Goal: Information Seeking & Learning: Learn about a topic

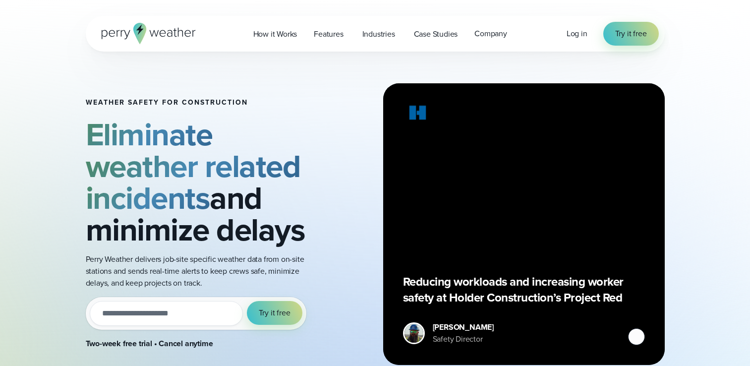
click at [224, 68] on div "Weather safety for Construction Eliminate weather related incidents and minimiz…" at bounding box center [375, 224] width 579 height 345
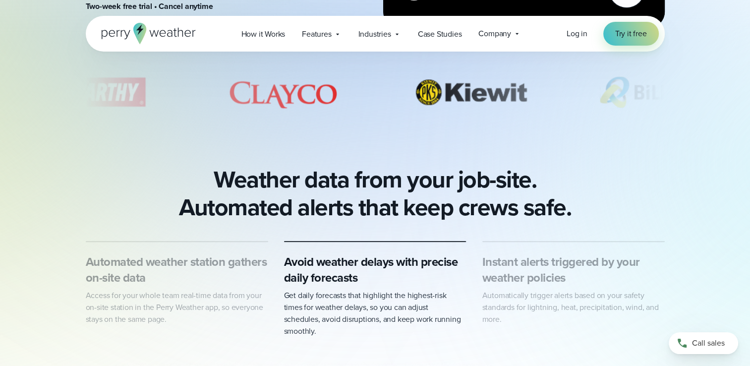
scroll to position [228, 0]
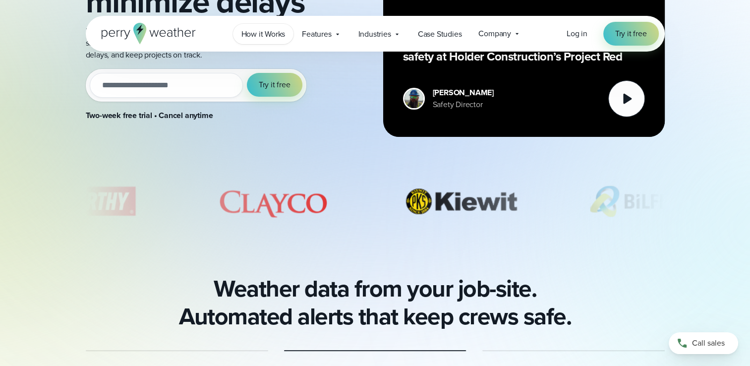
click at [263, 26] on link "How it Works" at bounding box center [263, 34] width 61 height 20
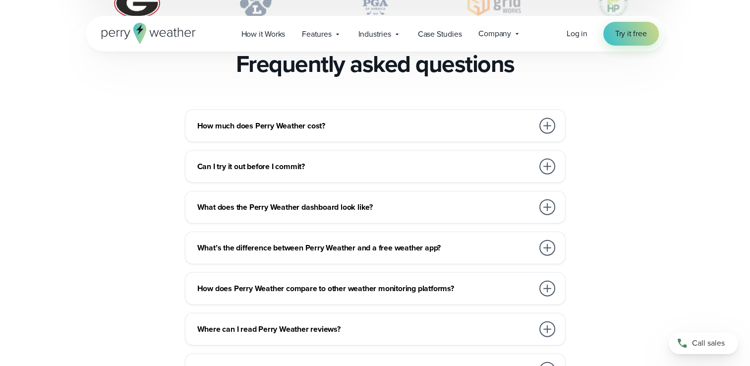
scroll to position [2171, 0]
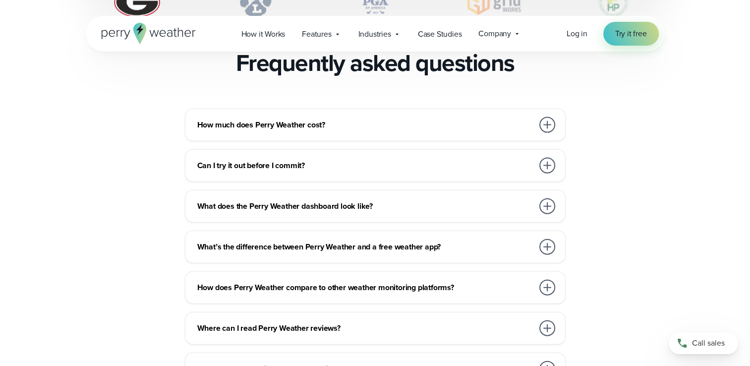
click at [557, 115] on div at bounding box center [547, 125] width 20 height 20
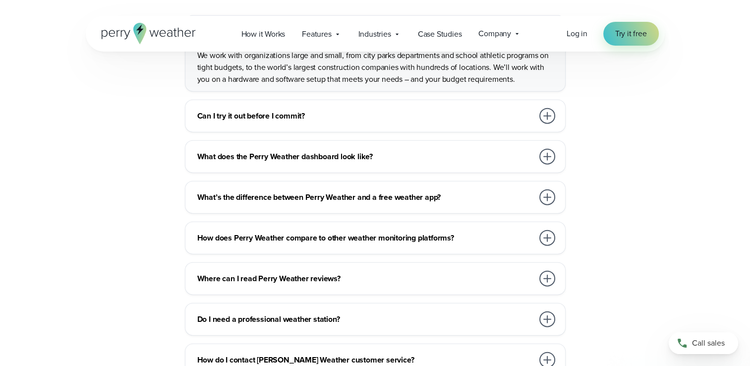
scroll to position [2266, 0]
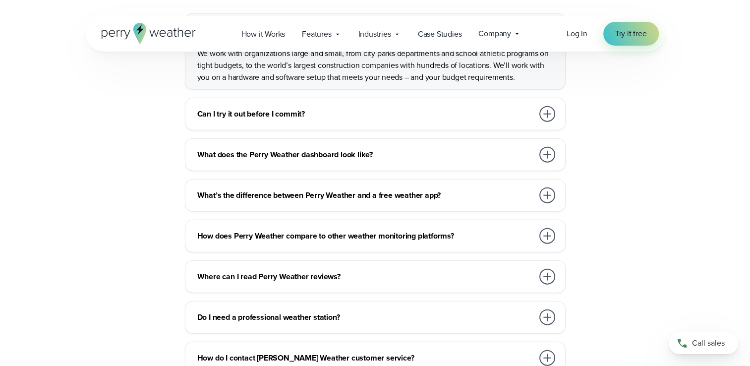
click at [553, 147] on div at bounding box center [547, 155] width 16 height 16
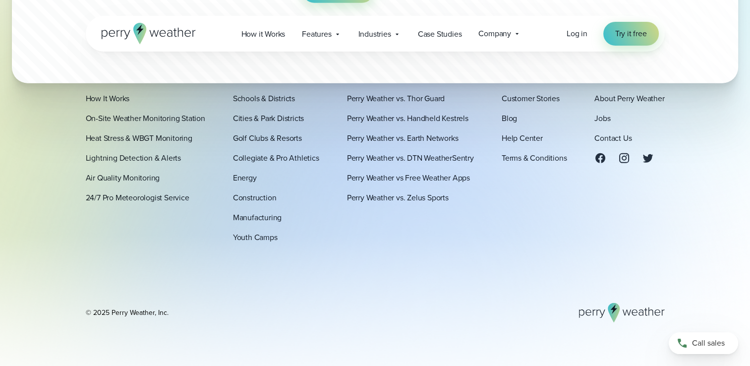
scroll to position [2899, 0]
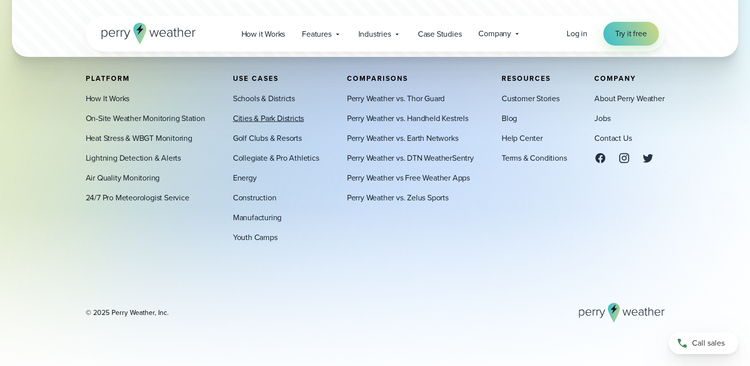
click at [282, 118] on link "Cities & Park Districts" at bounding box center [268, 118] width 71 height 12
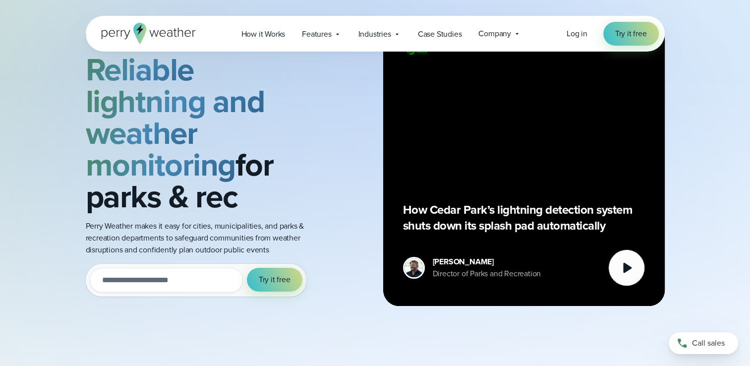
scroll to position [60, 0]
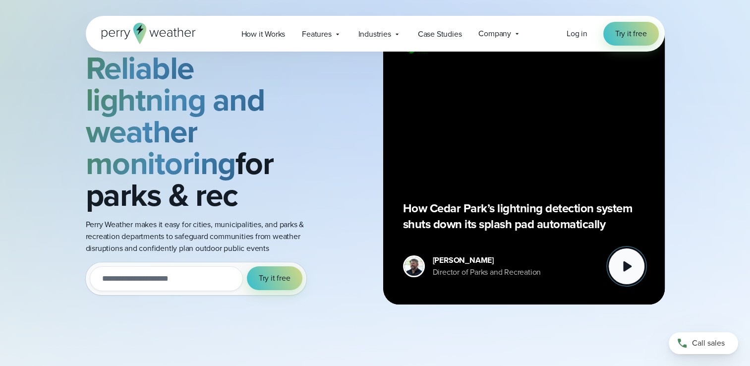
click at [627, 267] on icon at bounding box center [627, 266] width 8 height 10
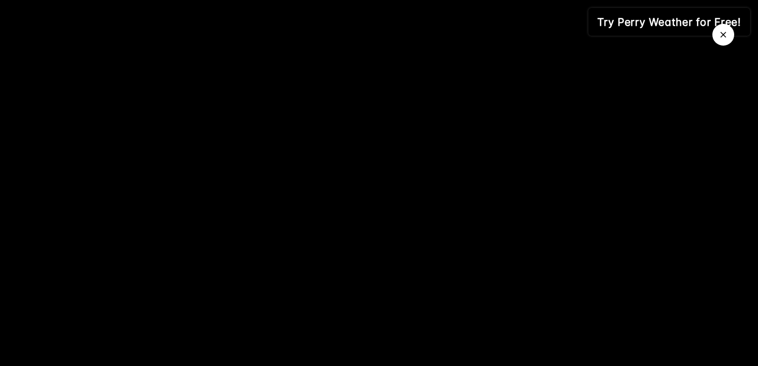
click at [725, 37] on icon "Close Video" at bounding box center [723, 35] width 6 height 6
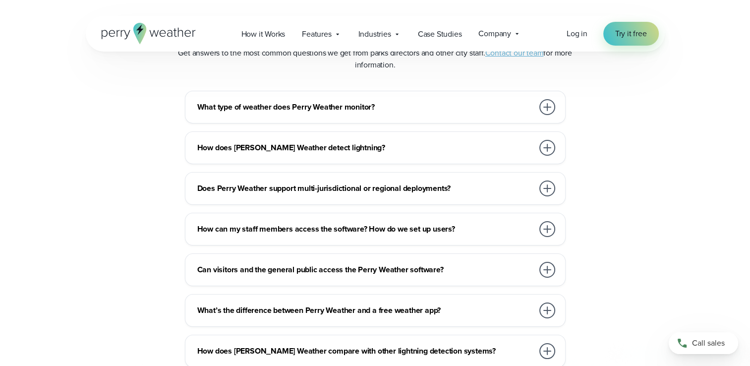
scroll to position [3633, 0]
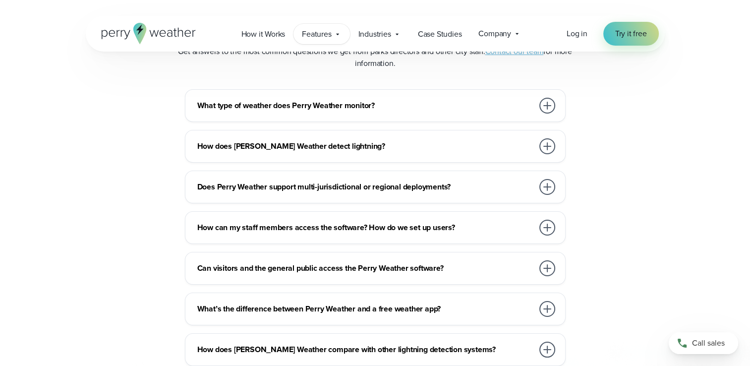
click at [326, 39] on span "Features" at bounding box center [316, 34] width 29 height 12
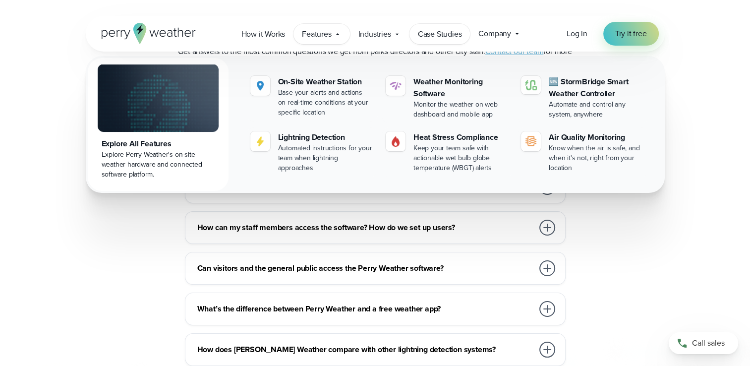
click at [455, 30] on span "Case Studies" at bounding box center [440, 34] width 44 height 12
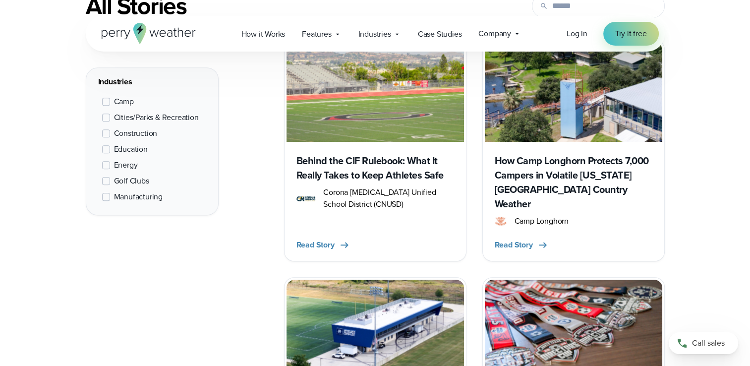
scroll to position [452, 0]
click at [127, 180] on span "Golf Clubs" at bounding box center [131, 181] width 35 height 12
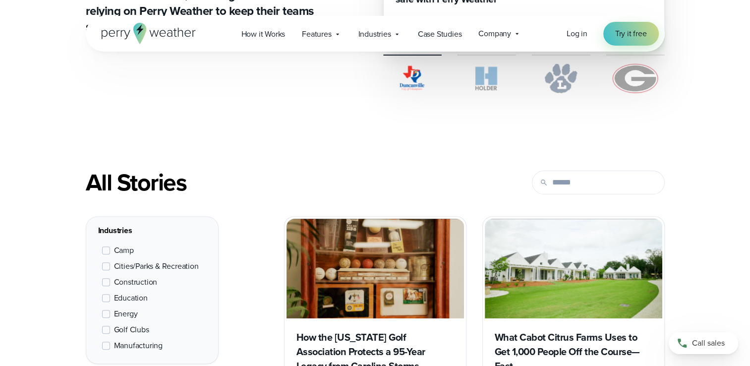
scroll to position [275, 0]
